Goal: Task Accomplishment & Management: Manage account settings

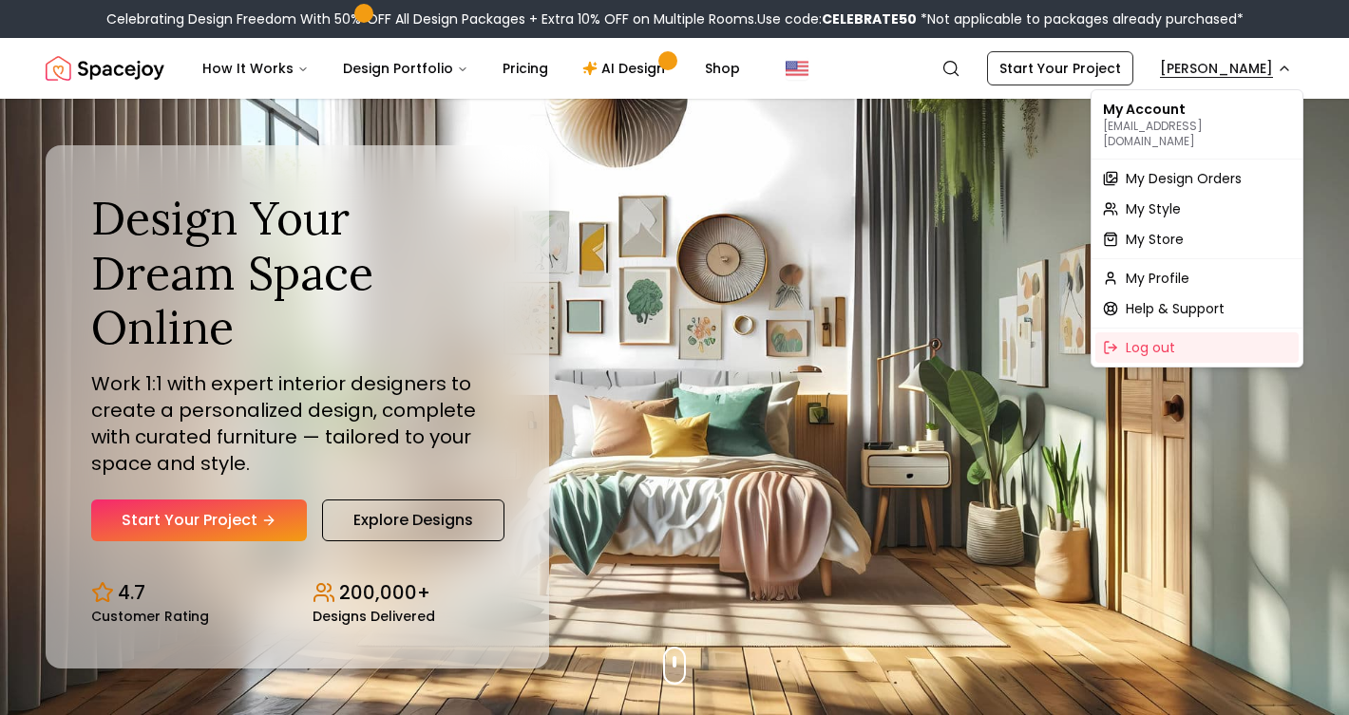
click at [1157, 169] on span "My Design Orders" at bounding box center [1183, 178] width 116 height 19
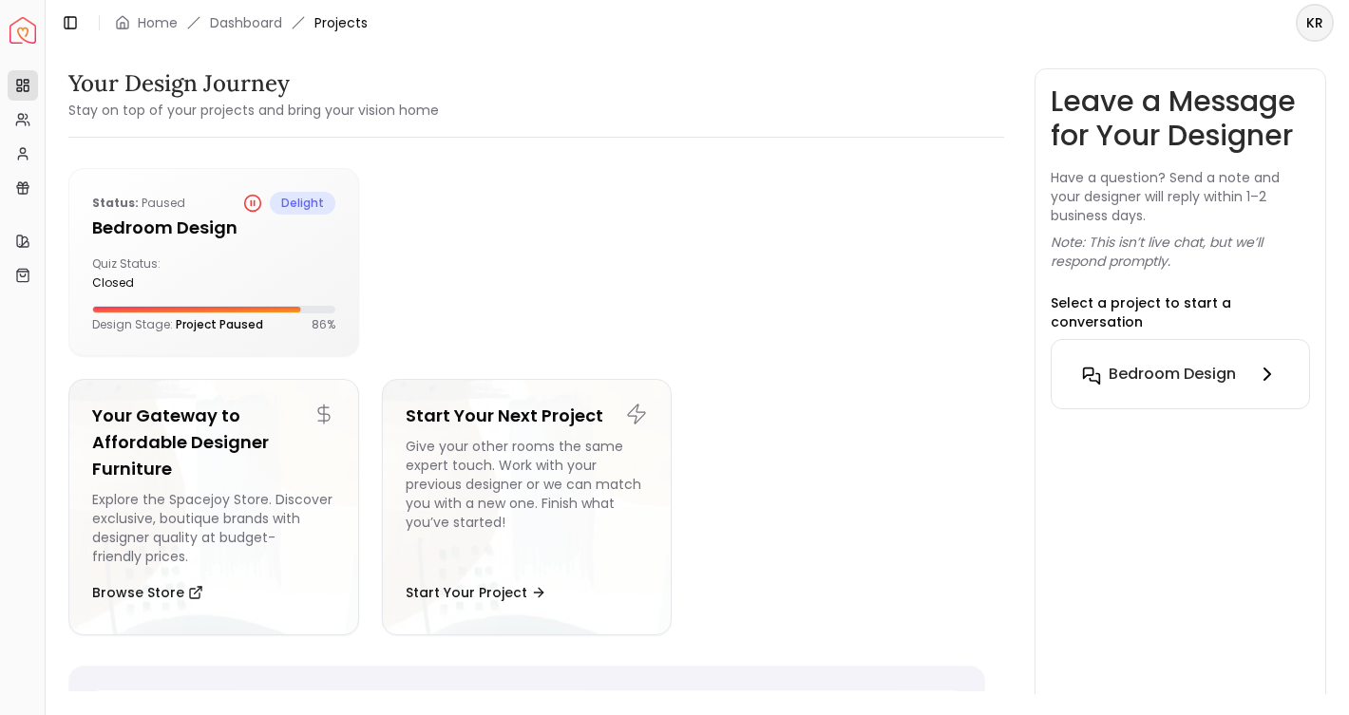
click at [1268, 363] on icon at bounding box center [1266, 374] width 23 height 23
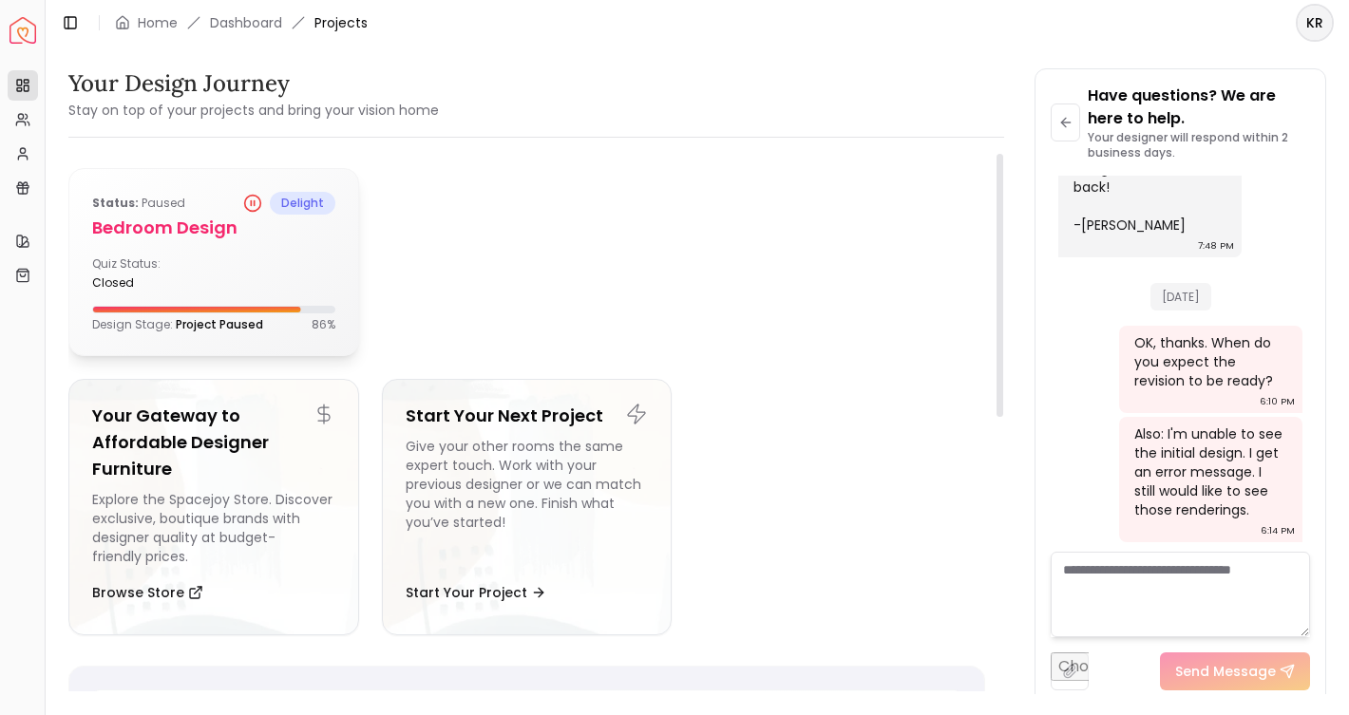
click at [185, 225] on h5 "Bedroom Design" at bounding box center [213, 228] width 243 height 27
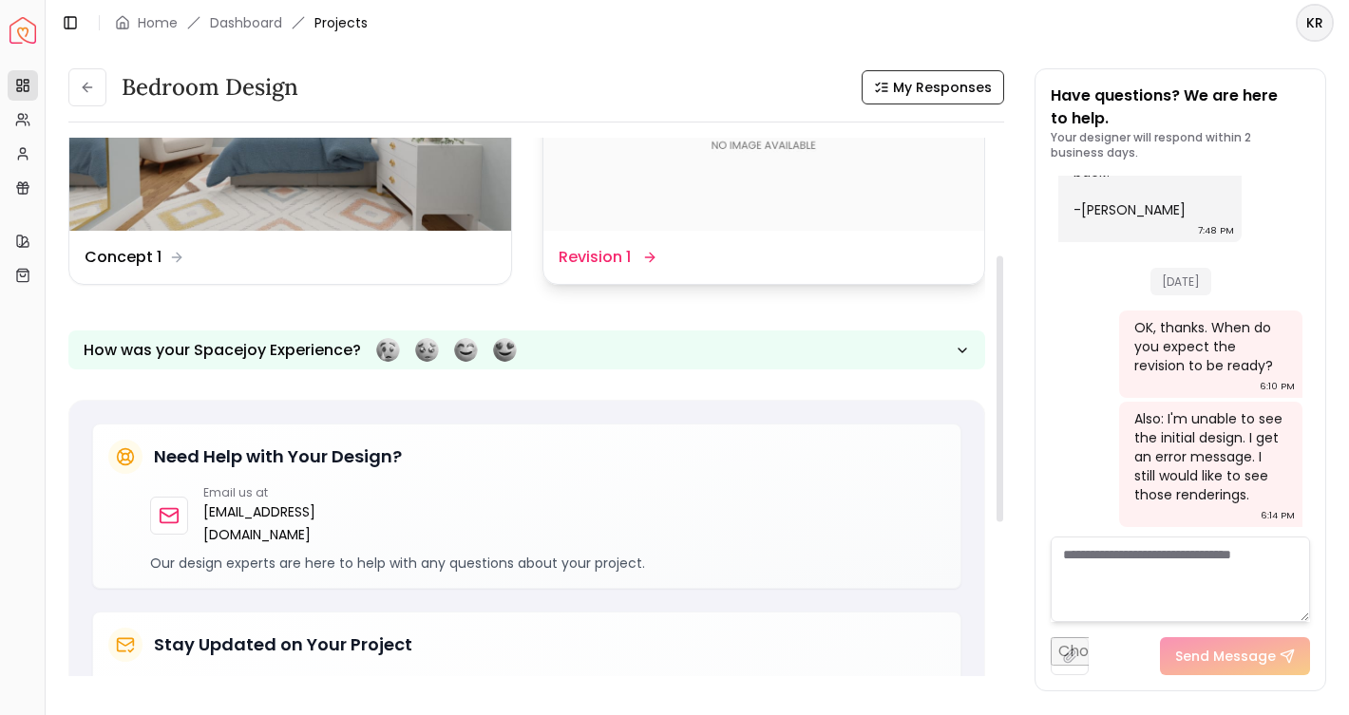
scroll to position [240, 0]
click at [815, 171] on img at bounding box center [764, 106] width 442 height 248
click at [600, 258] on dd "Revision 1" at bounding box center [594, 256] width 72 height 23
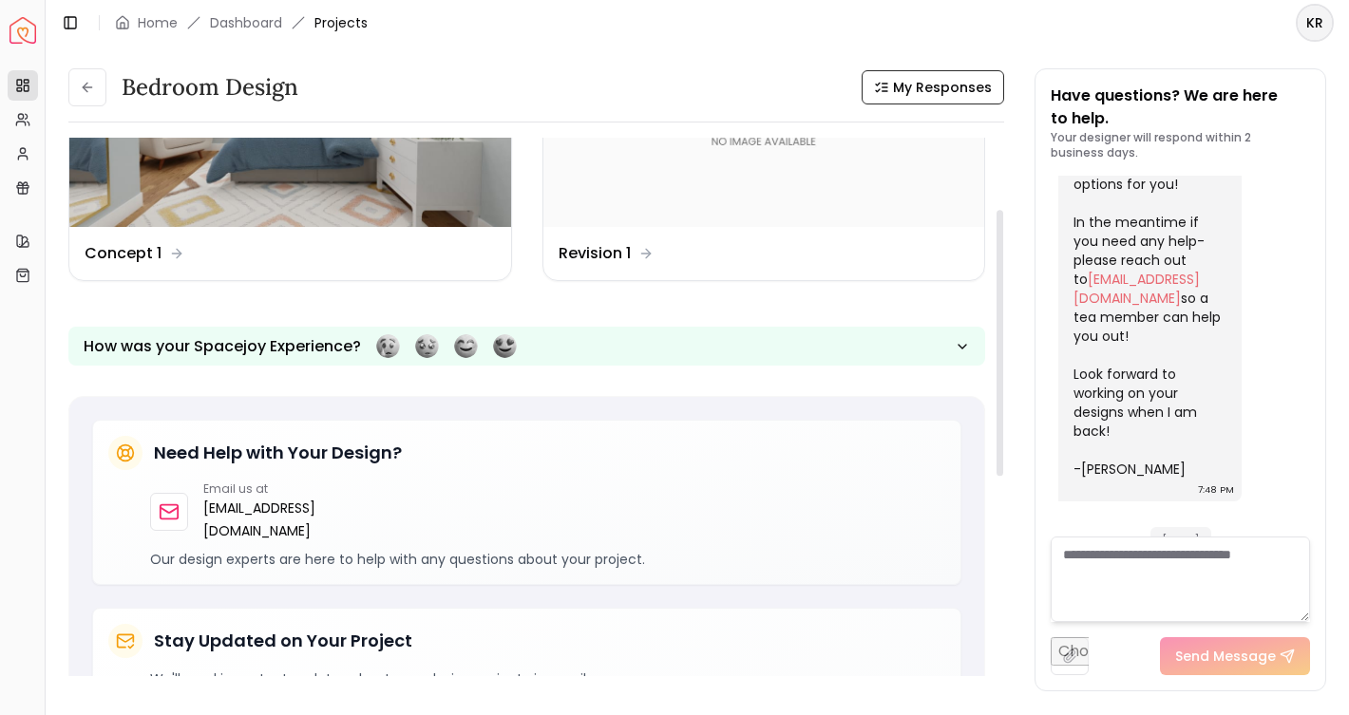
scroll to position [0, 0]
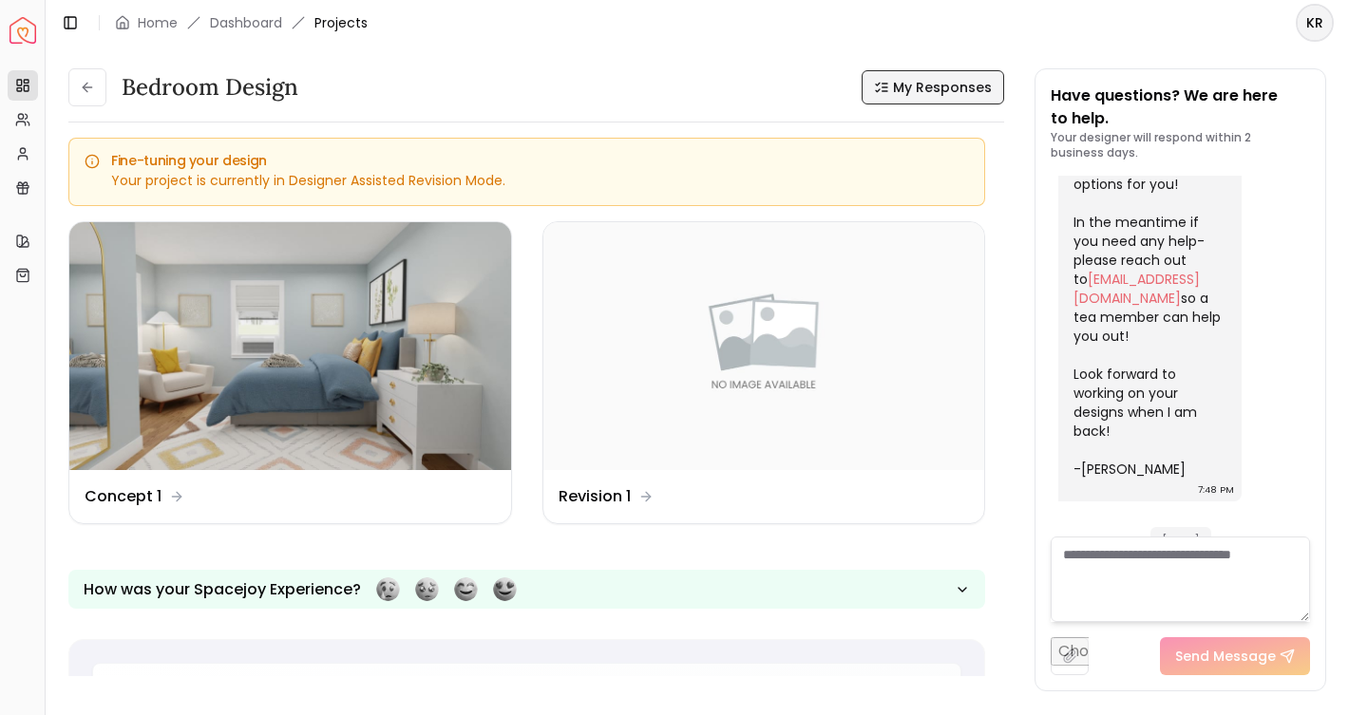
click at [921, 83] on span "My Responses" at bounding box center [942, 87] width 99 height 19
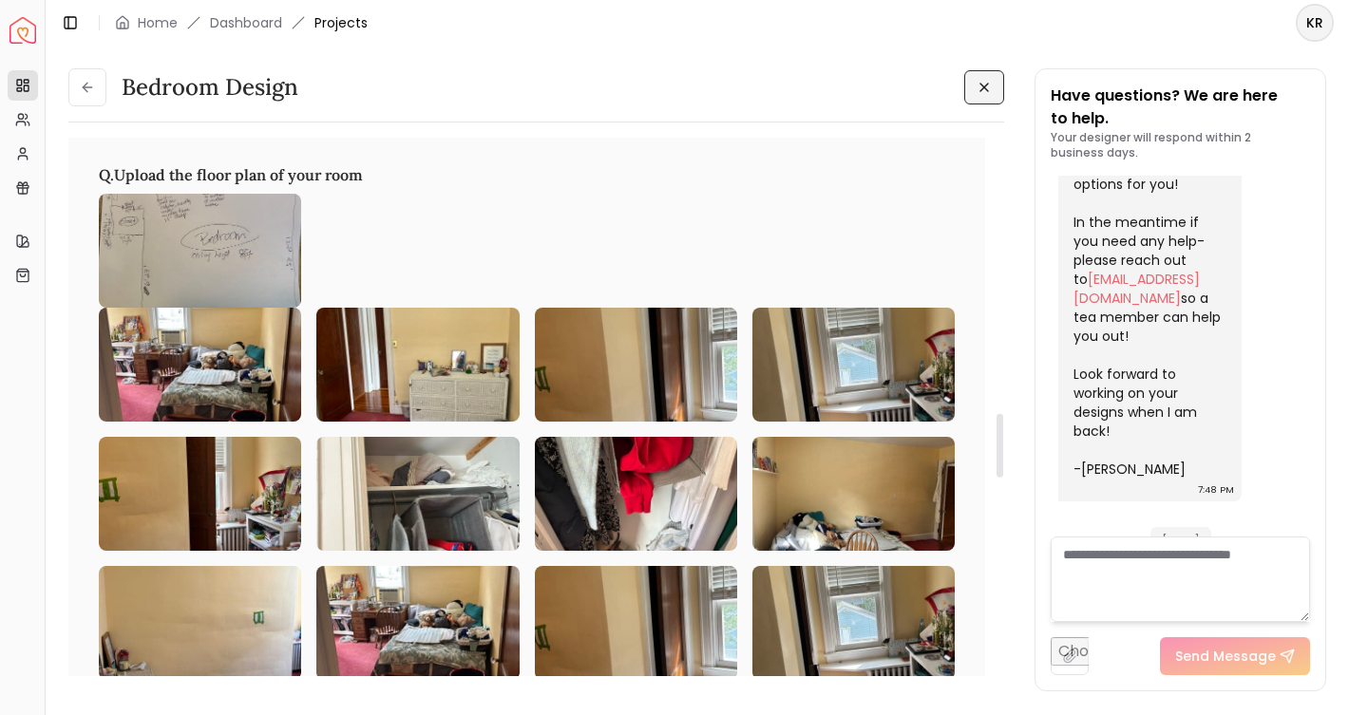
scroll to position [2273, 0]
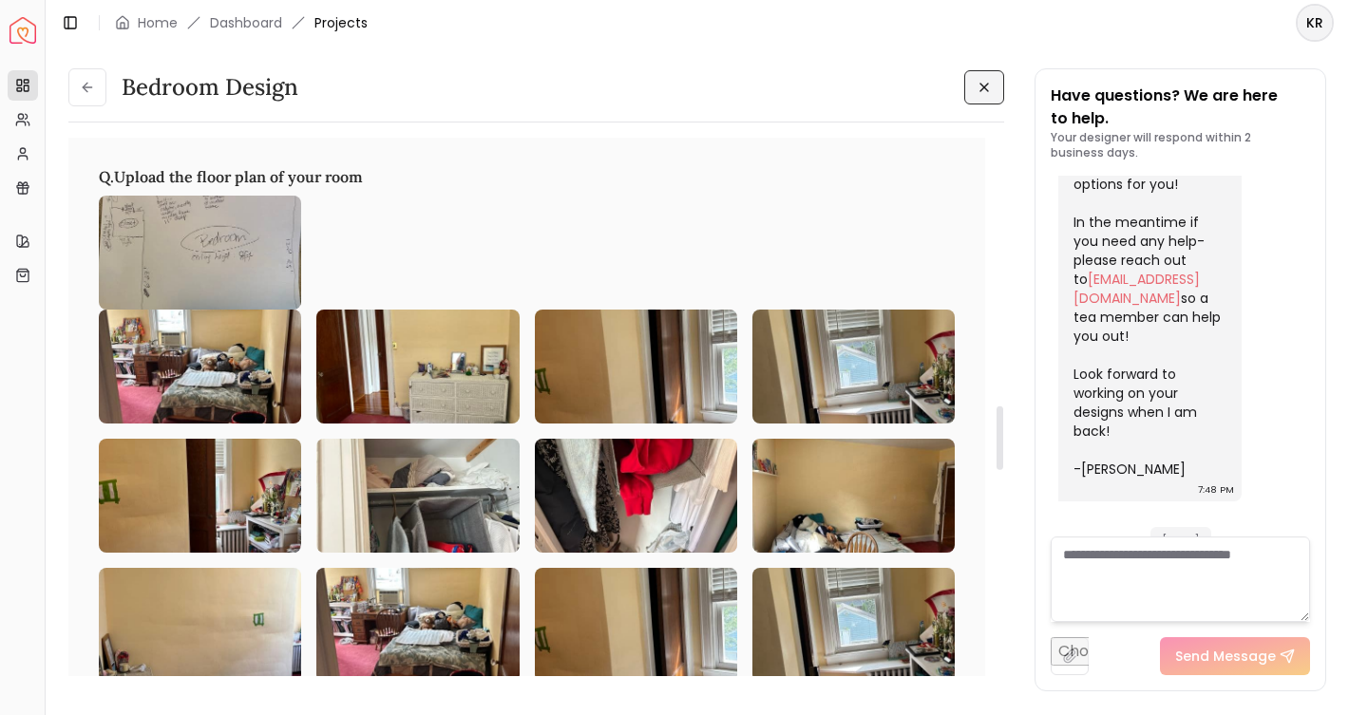
click at [235, 368] on img at bounding box center [200, 367] width 202 height 114
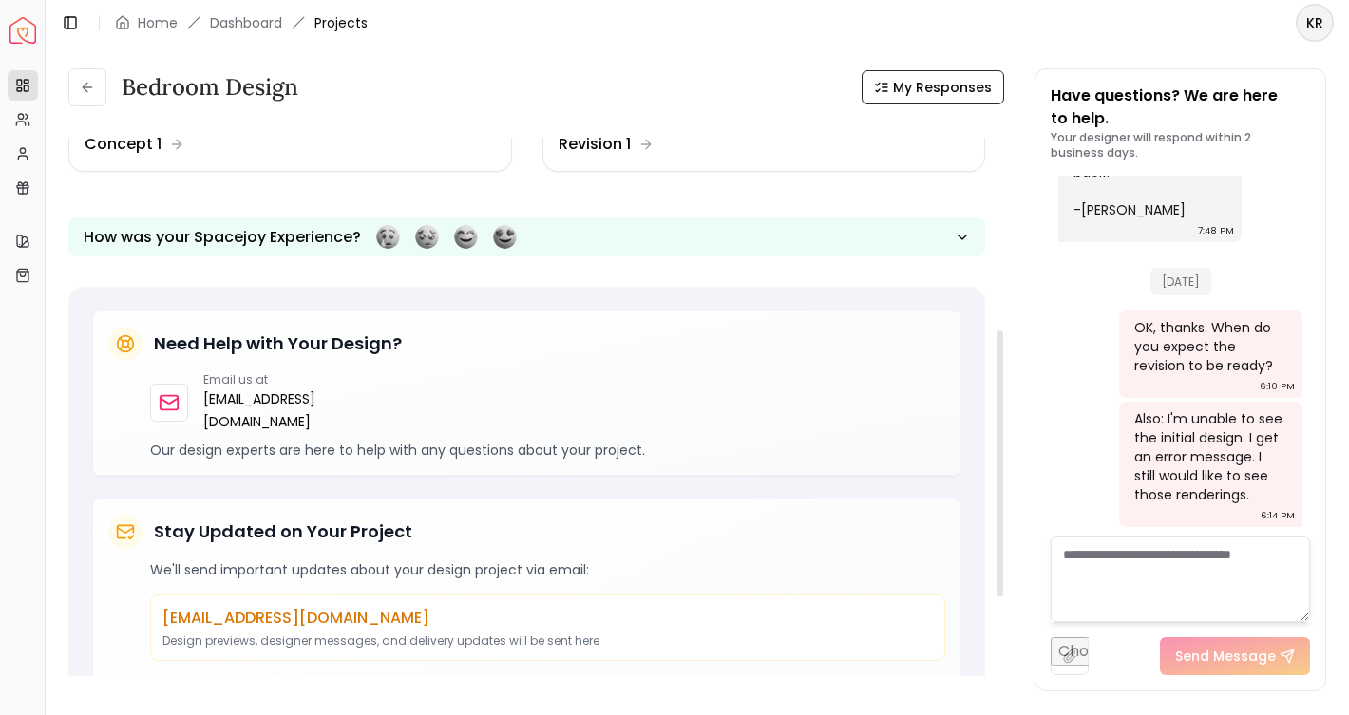
scroll to position [338, 0]
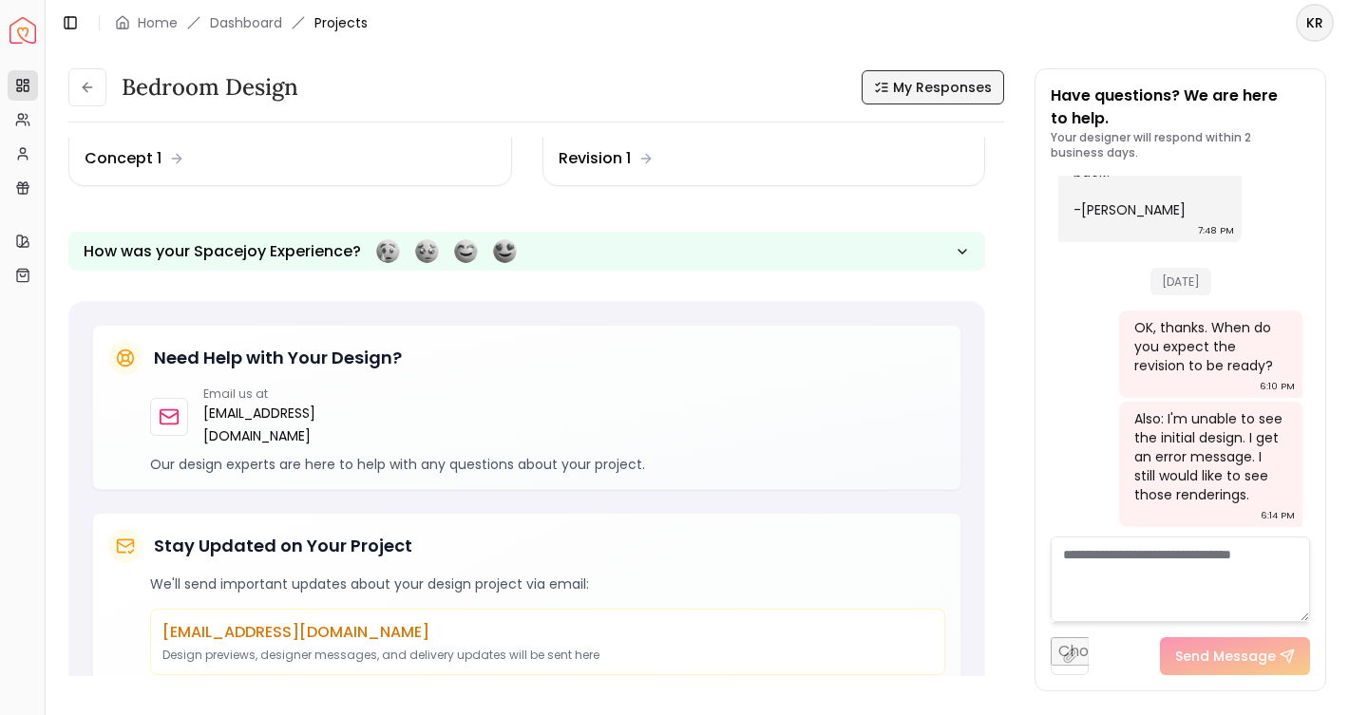
click at [948, 75] on button "My Responses" at bounding box center [932, 87] width 142 height 34
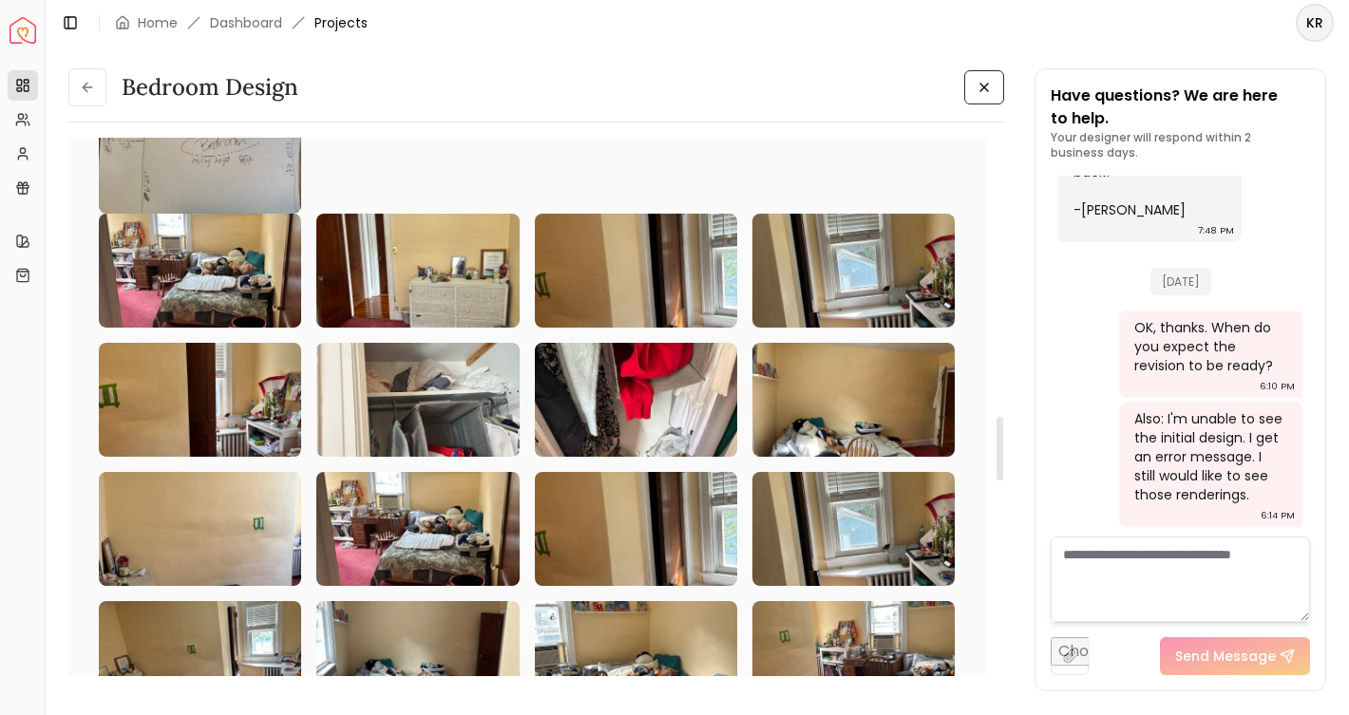
scroll to position [2370, 0]
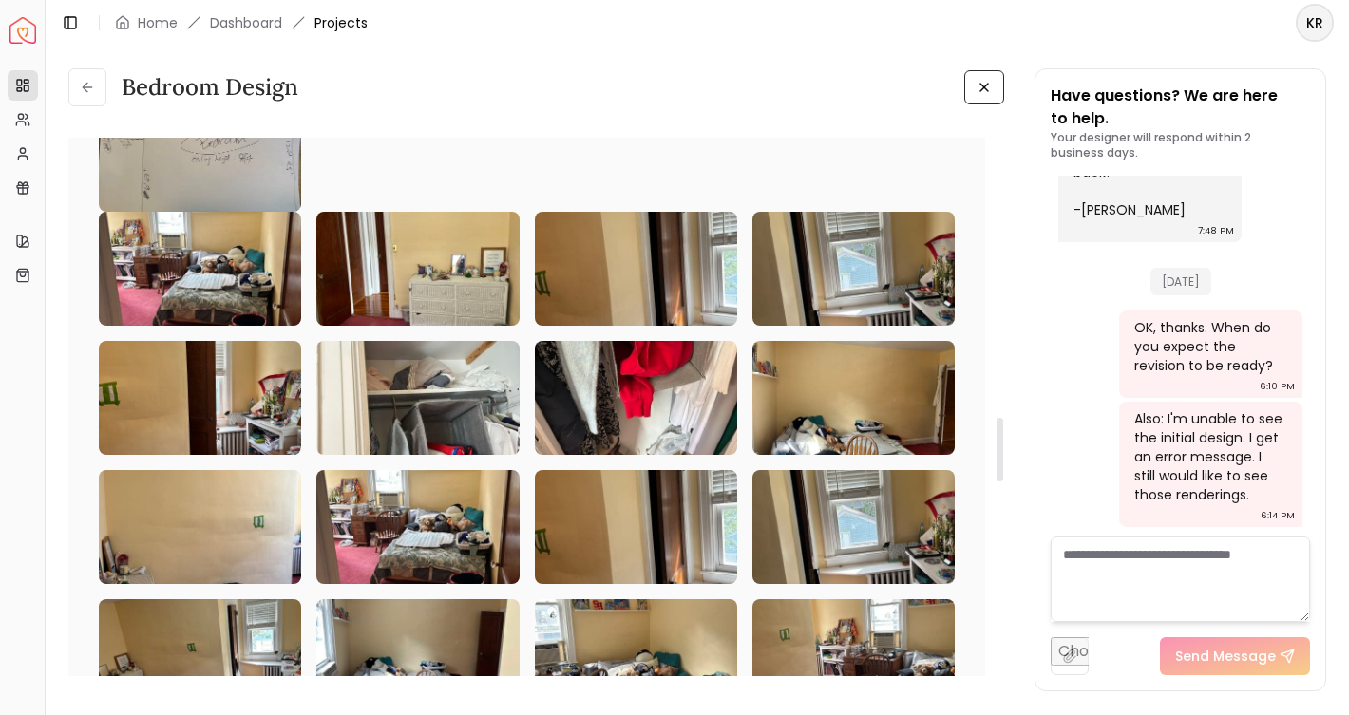
click at [838, 274] on img at bounding box center [853, 269] width 202 height 114
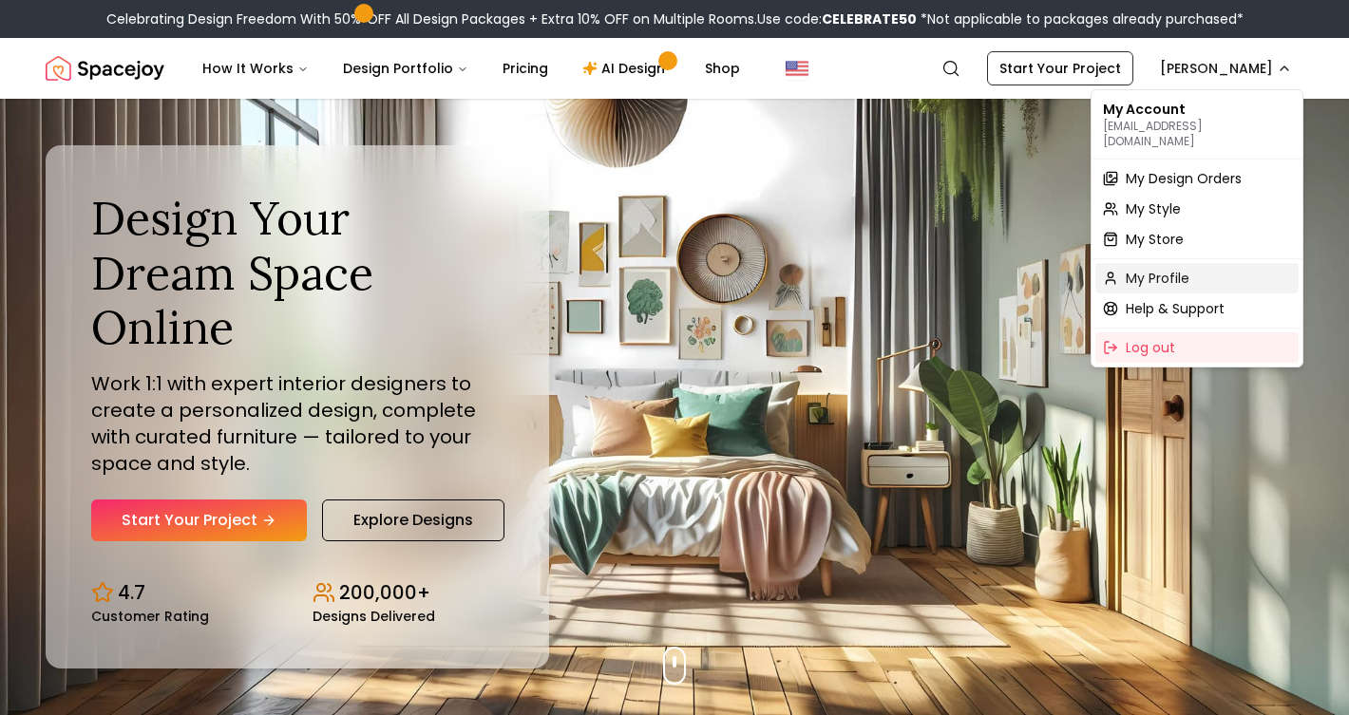
click at [1160, 269] on span "My Profile" at bounding box center [1157, 278] width 64 height 19
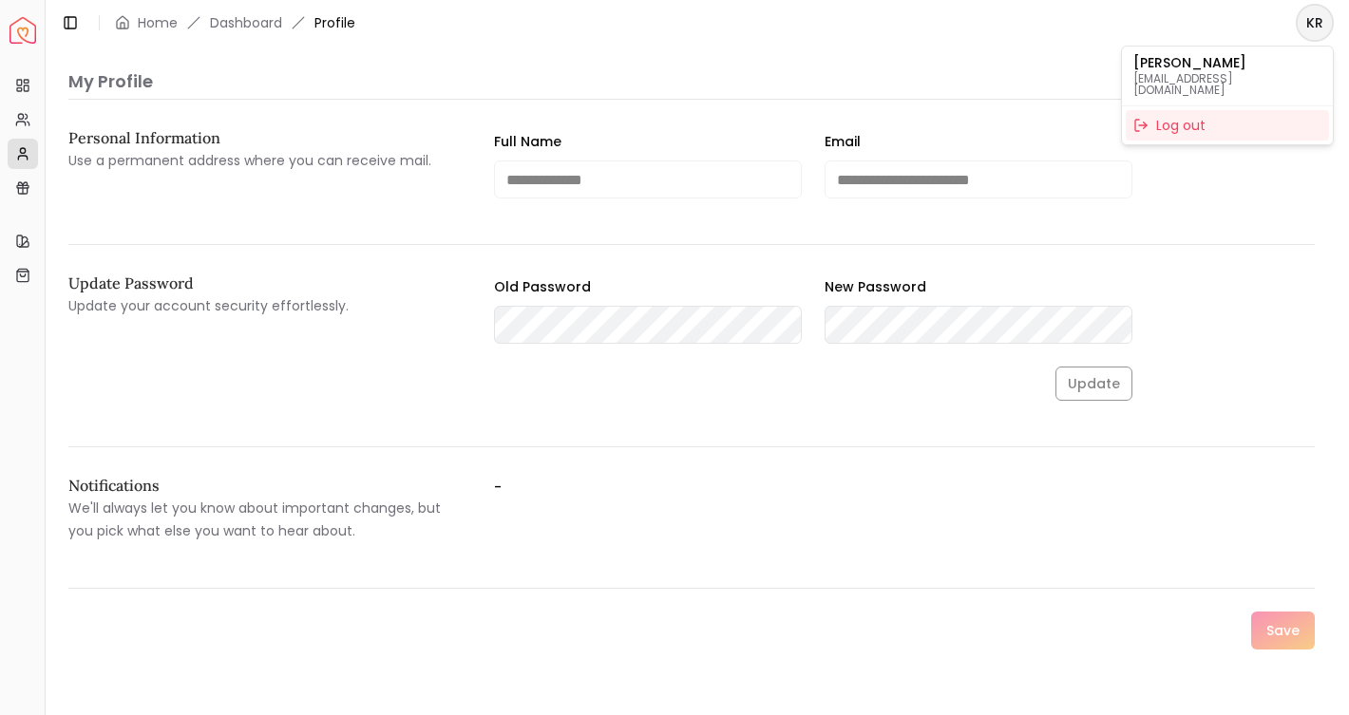
click at [1313, 23] on html "**********" at bounding box center [674, 357] width 1349 height 715
click at [1179, 14] on html "**********" at bounding box center [674, 357] width 1349 height 715
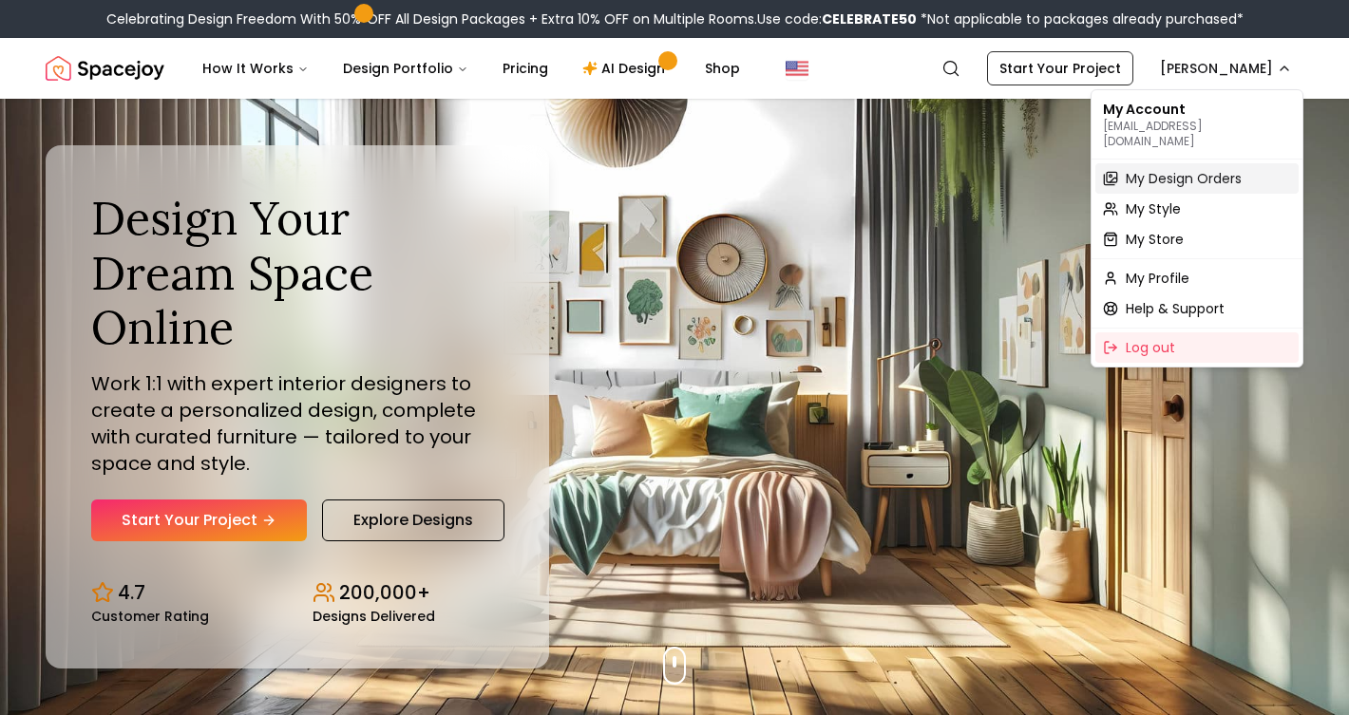
click at [1176, 169] on span "My Design Orders" at bounding box center [1183, 178] width 116 height 19
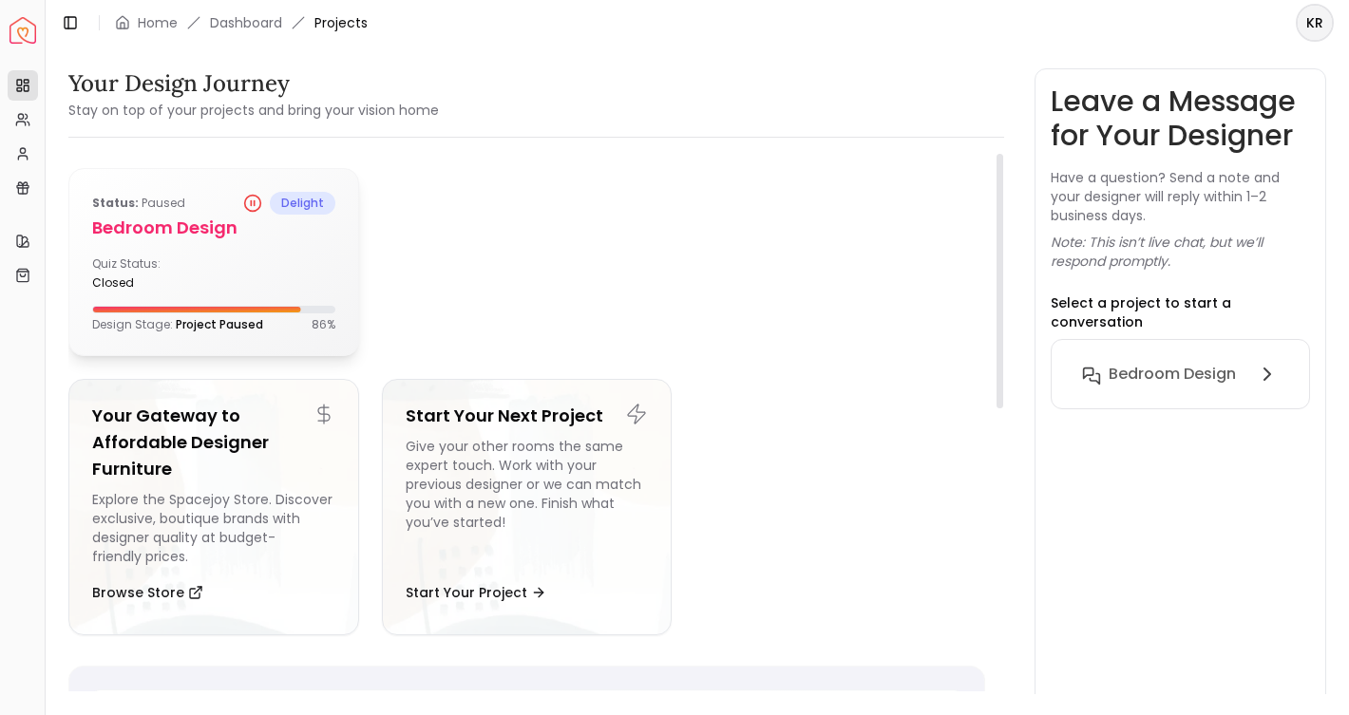
click at [181, 231] on h5 "Bedroom Design" at bounding box center [213, 228] width 243 height 27
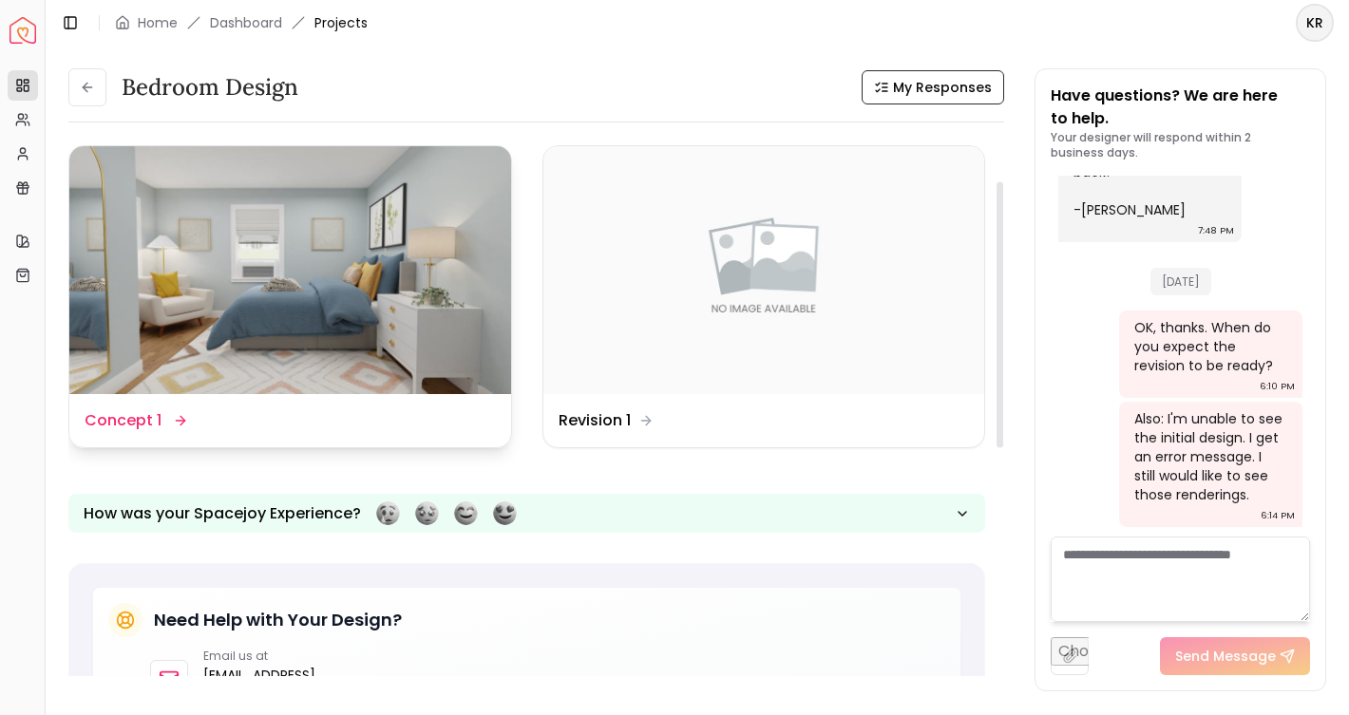
scroll to position [91, 0]
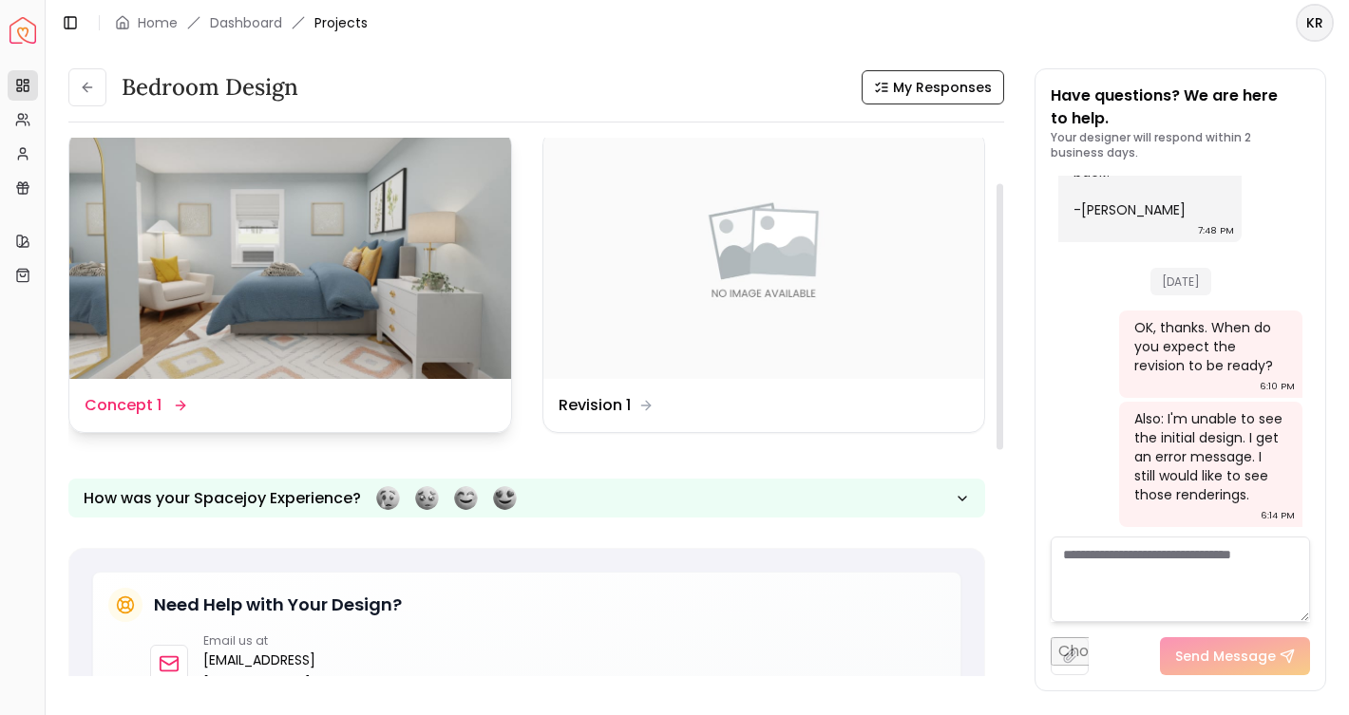
click at [271, 277] on img at bounding box center [290, 255] width 442 height 248
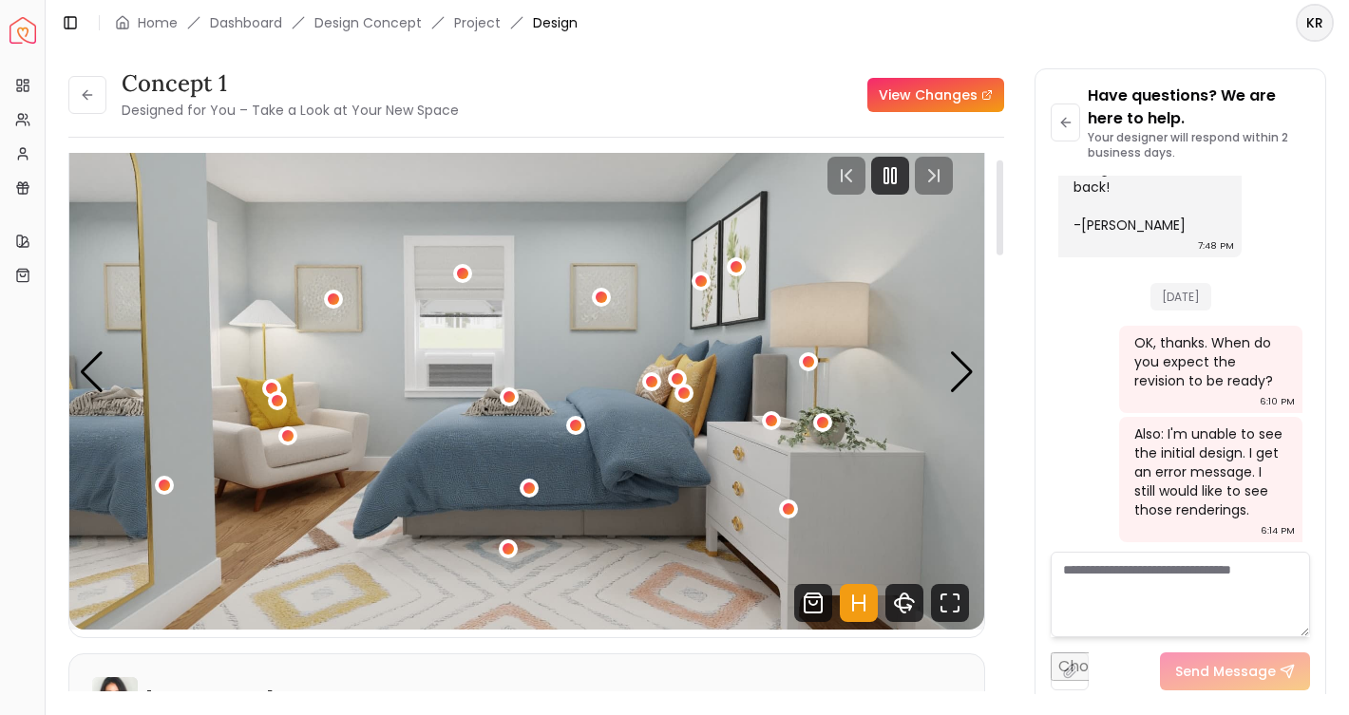
scroll to position [21, 0]
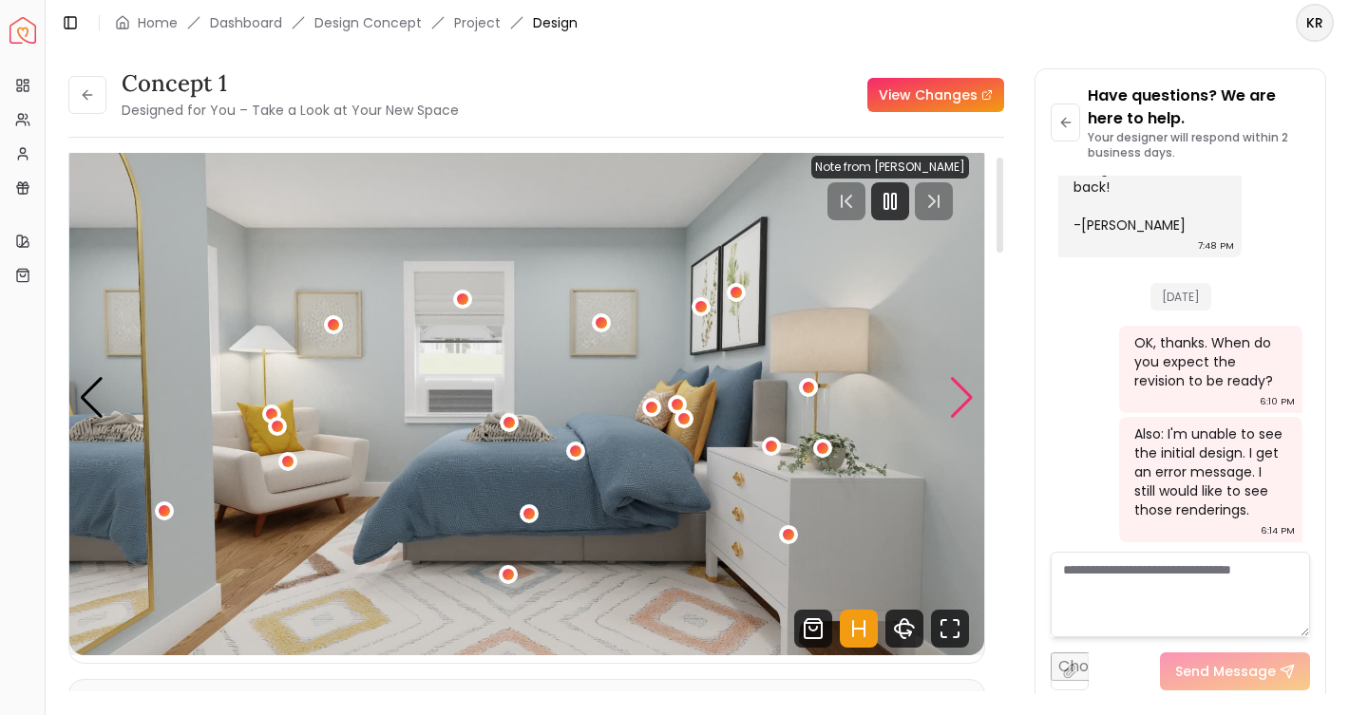
click at [965, 390] on div "Next slide" at bounding box center [962, 398] width 26 height 42
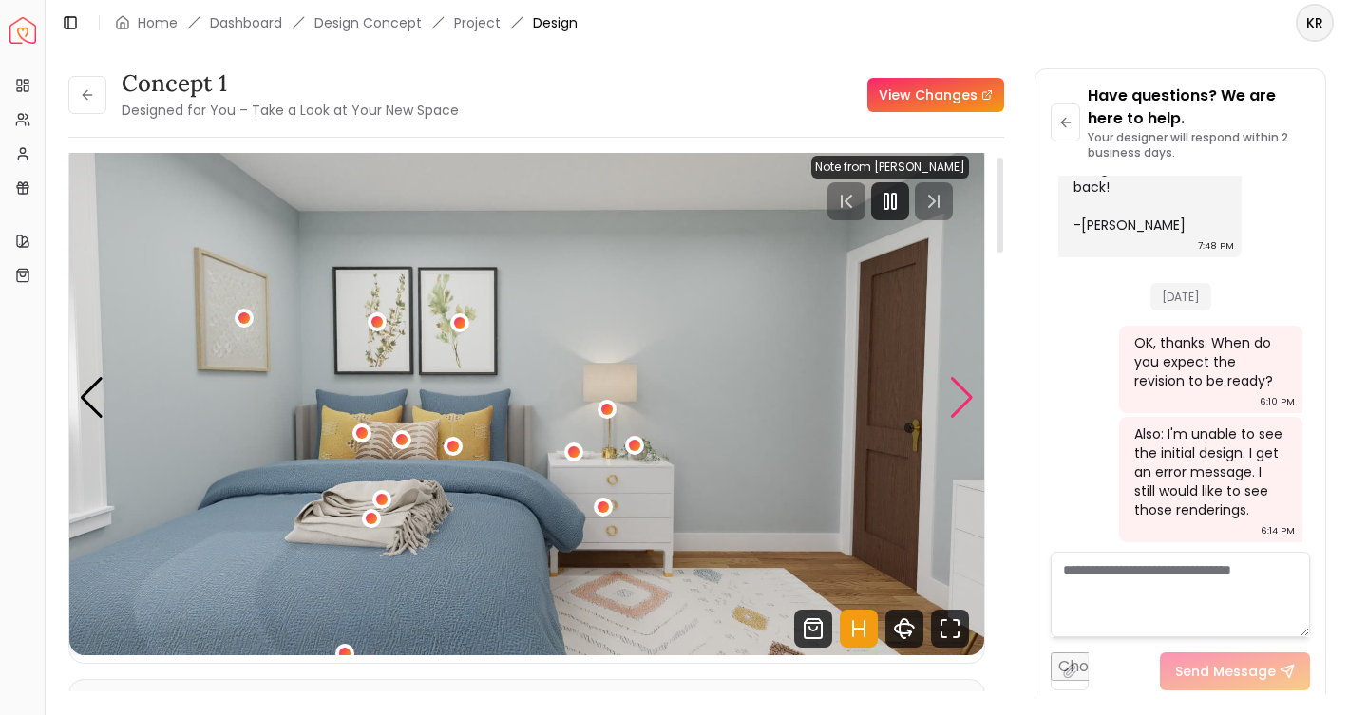
click at [965, 390] on div "Next slide" at bounding box center [962, 398] width 26 height 42
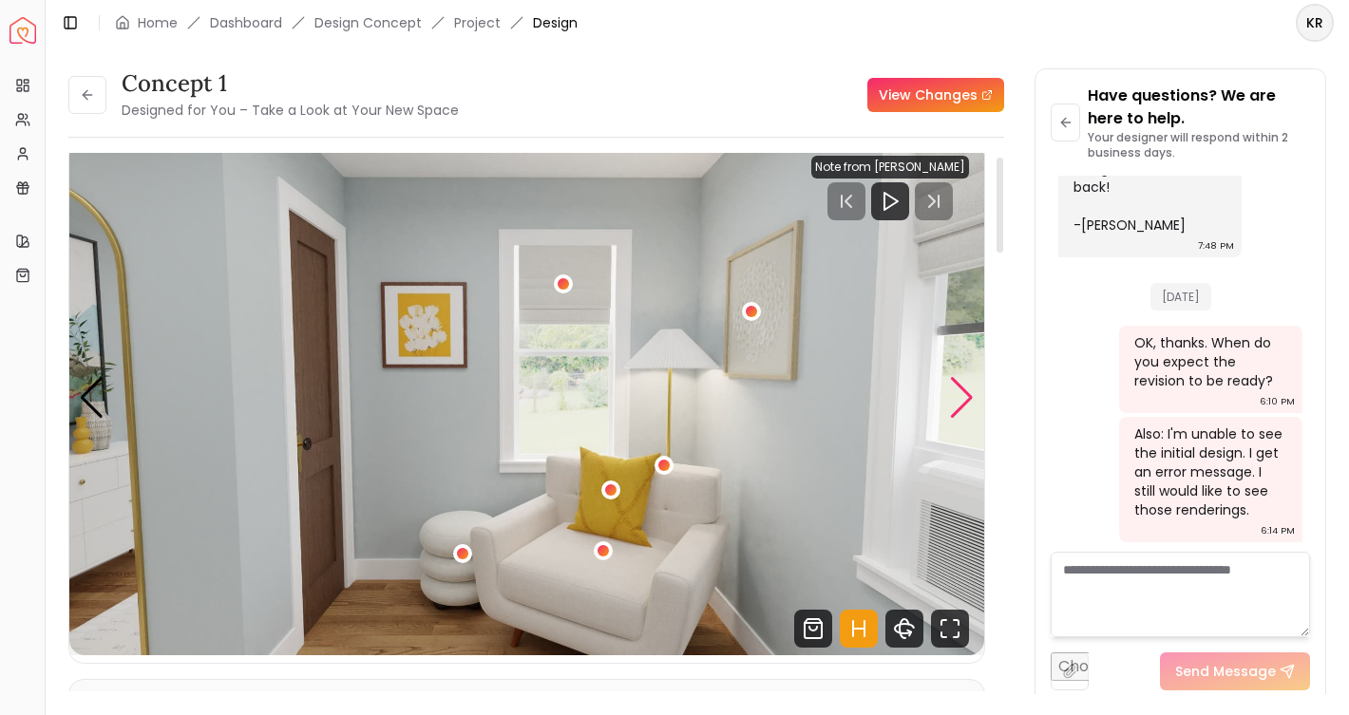
click at [965, 390] on div "Next slide" at bounding box center [962, 398] width 26 height 42
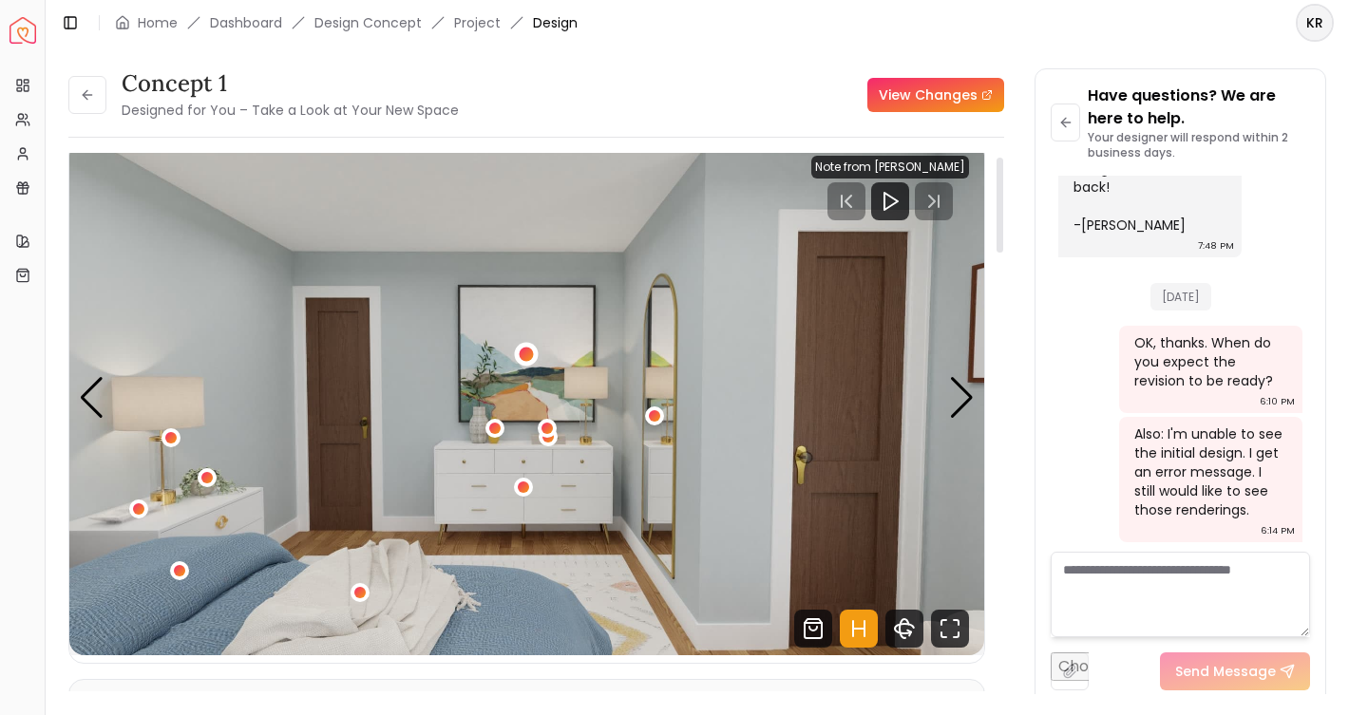
click at [531, 353] on div "4 / 5" at bounding box center [526, 355] width 14 height 14
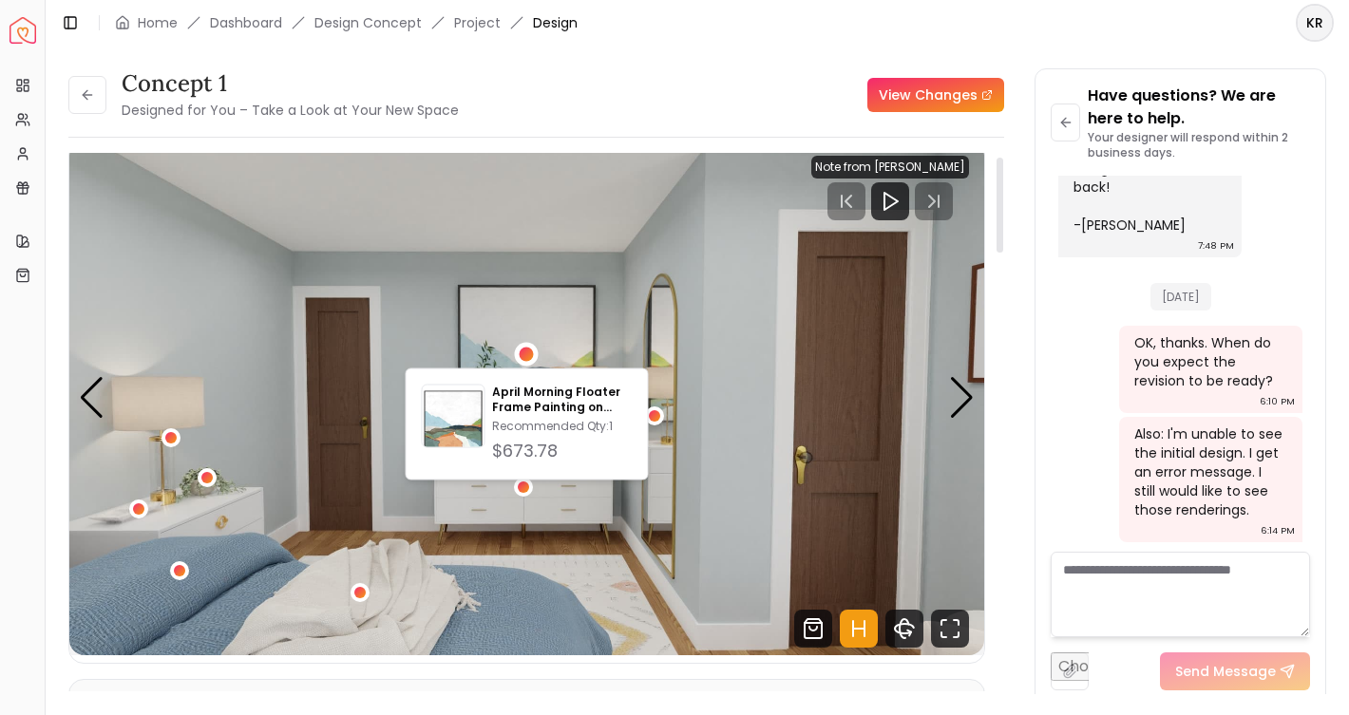
click at [572, 316] on img "4 / 5" at bounding box center [526, 398] width 915 height 515
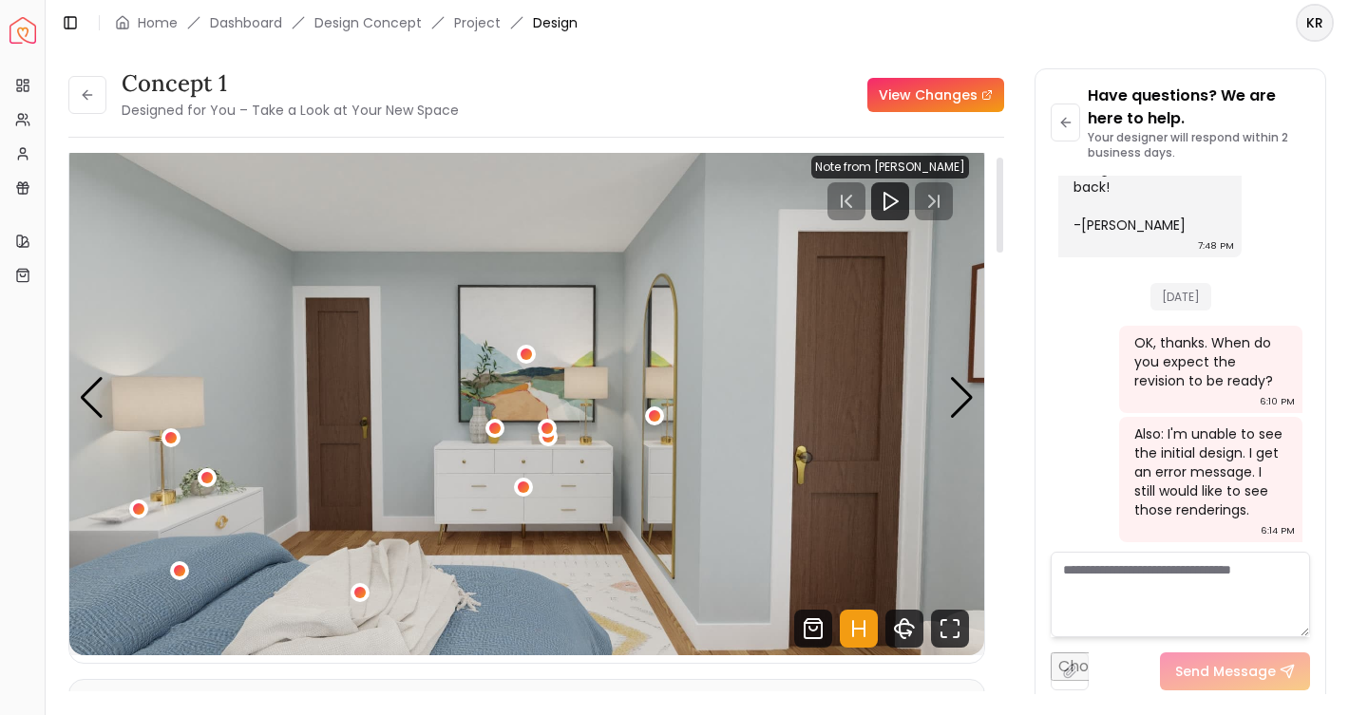
click at [595, 484] on img "4 / 5" at bounding box center [526, 398] width 915 height 515
